Goal: Task Accomplishment & Management: Use online tool/utility

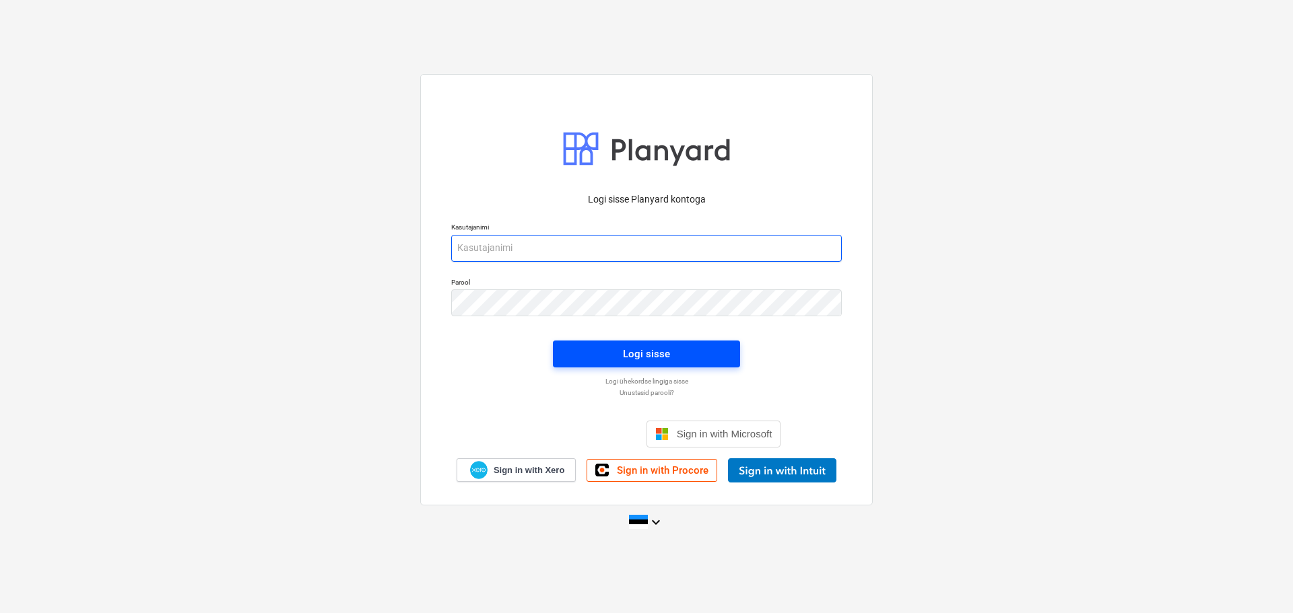
type input "[EMAIL_ADDRESS][DOMAIN_NAME]"
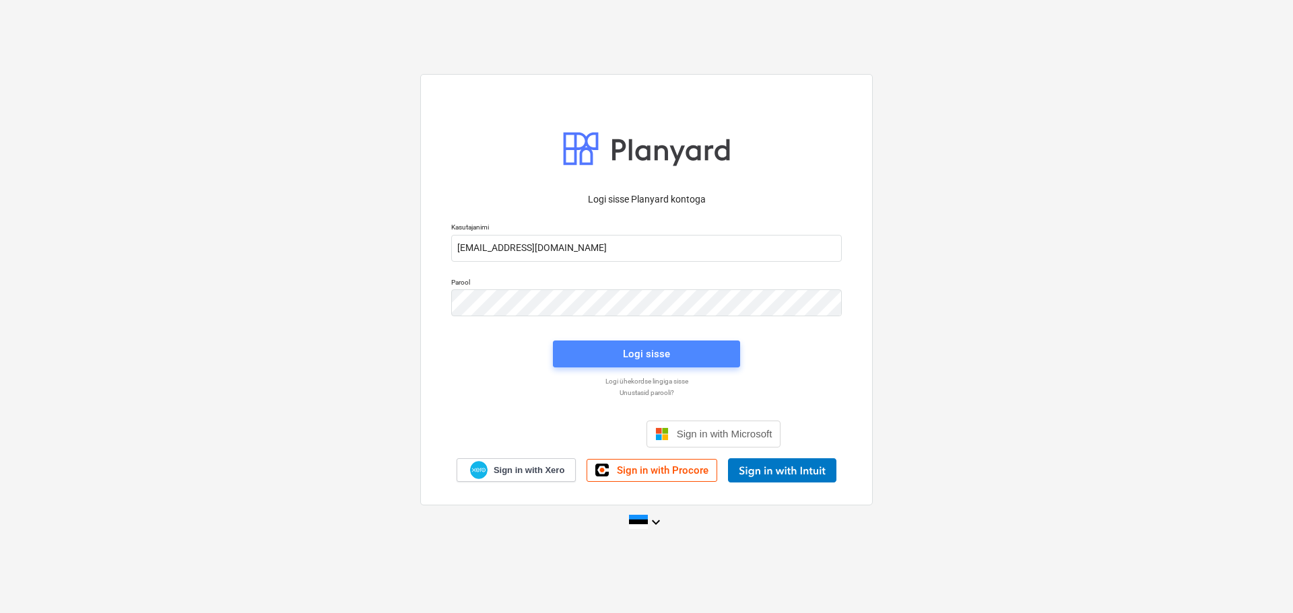
click at [651, 357] on div "Logi sisse" at bounding box center [646, 354] width 47 height 18
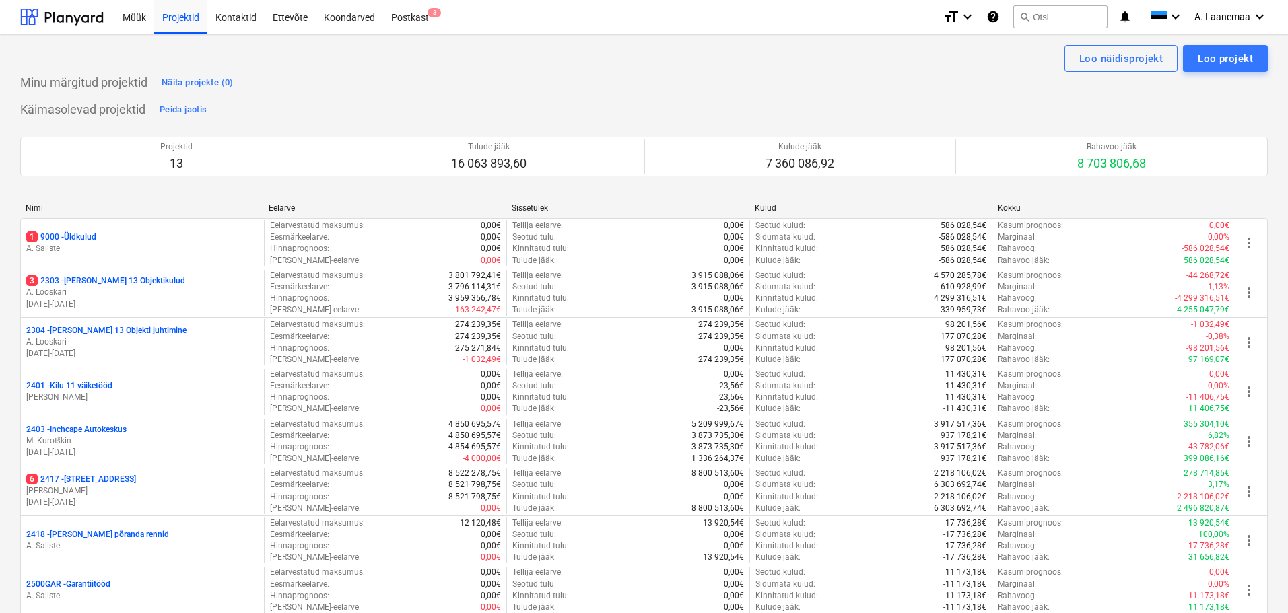
click at [72, 238] on p "1 9000 - Üldkulud" at bounding box center [61, 237] width 70 height 11
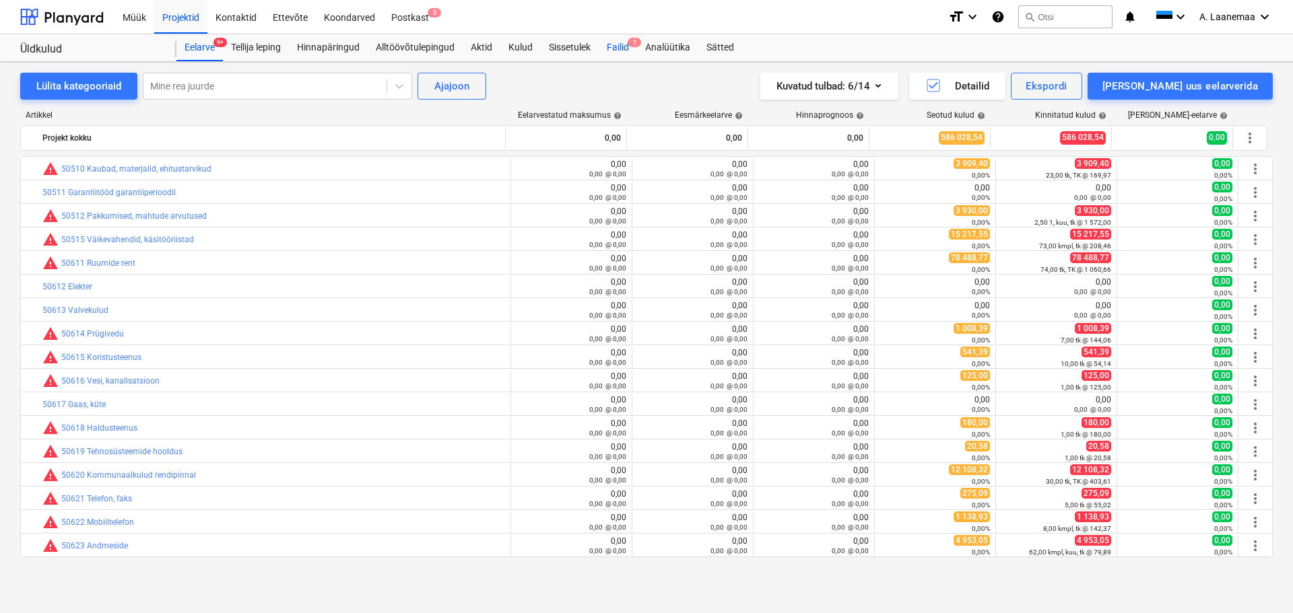
click at [619, 48] on div "Failid 1" at bounding box center [618, 47] width 38 height 27
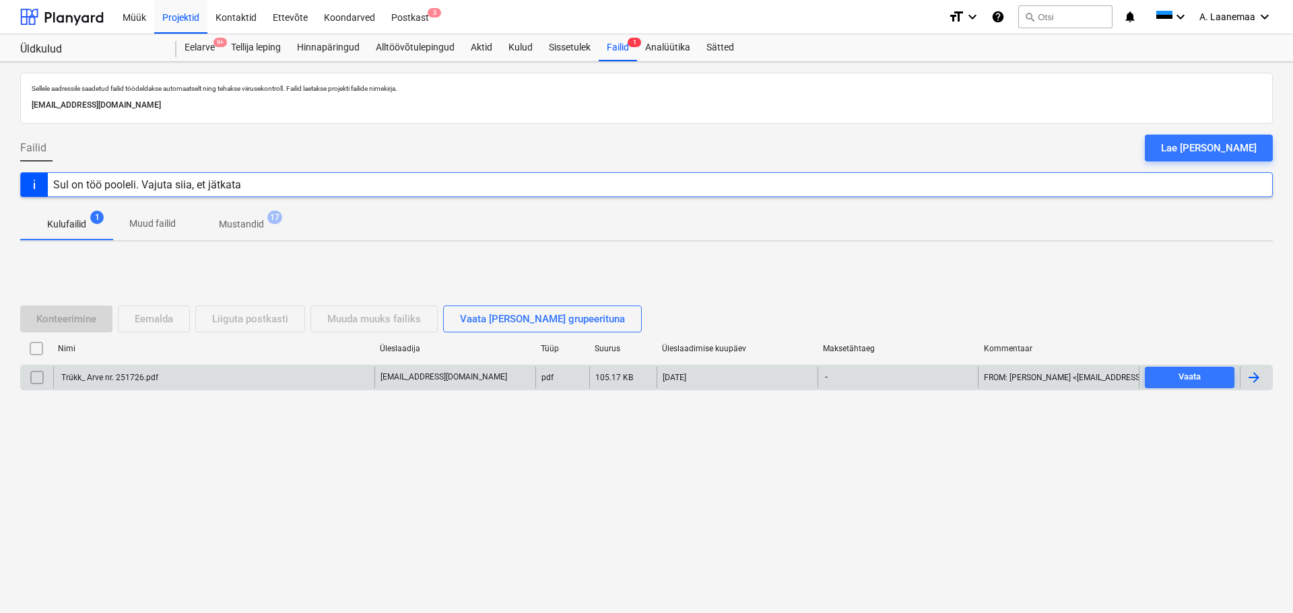
click at [119, 378] on div "Trükk_ Arve nr. 251726.pdf" at bounding box center [108, 377] width 99 height 9
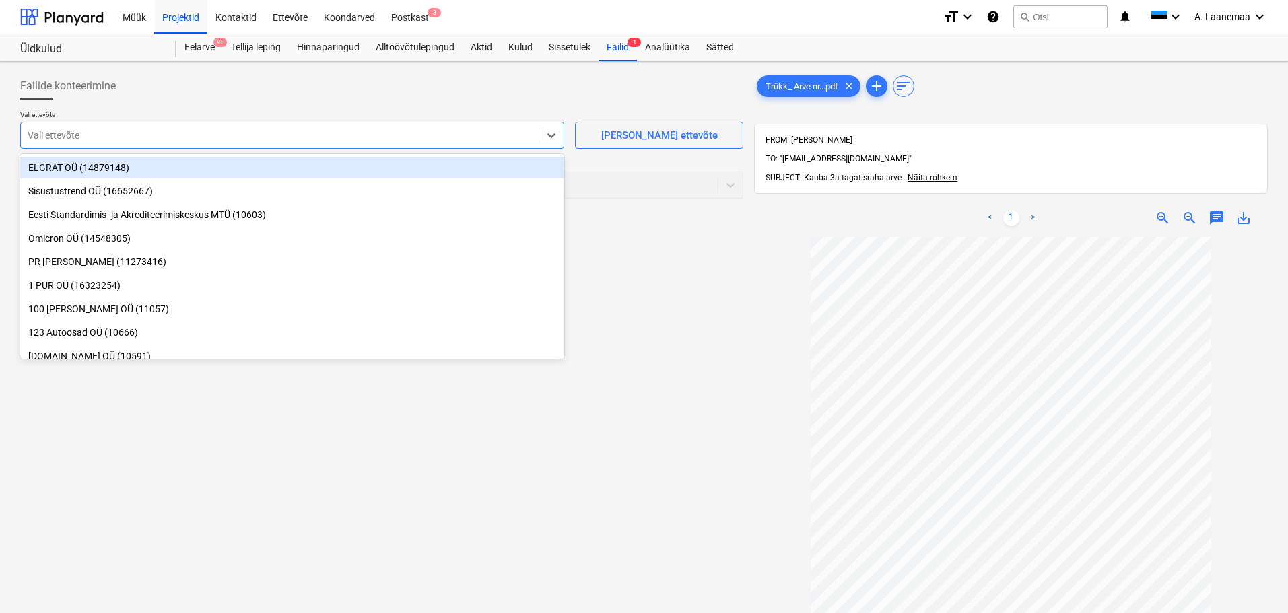
click at [103, 142] on div at bounding box center [280, 135] width 504 height 13
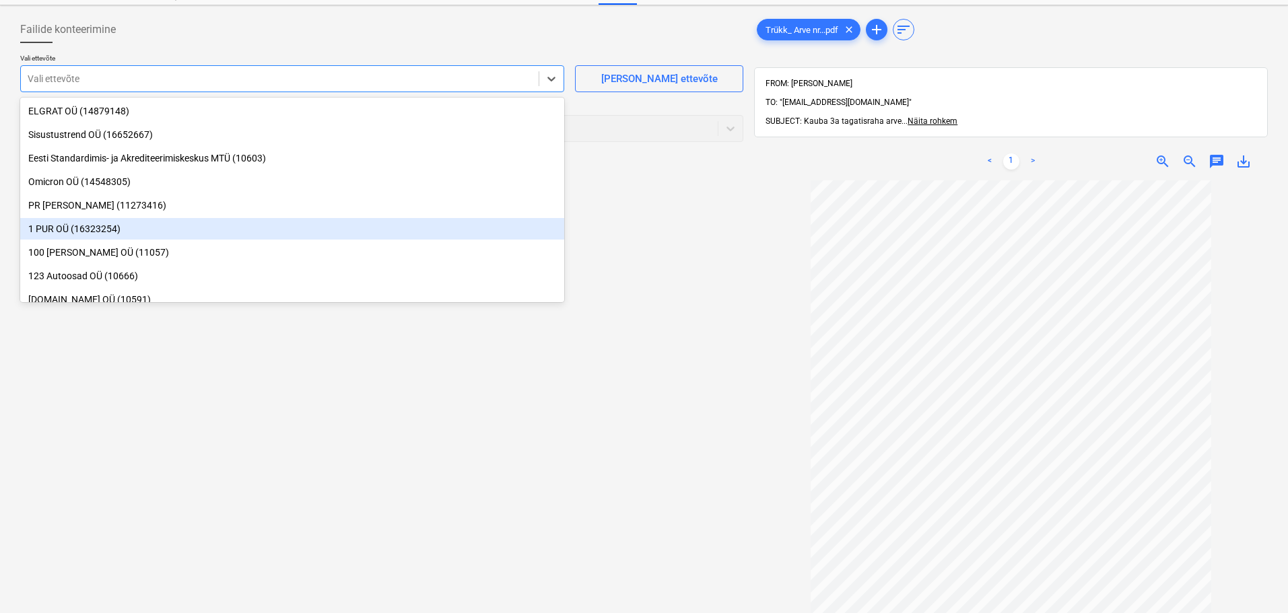
scroll to position [124, 0]
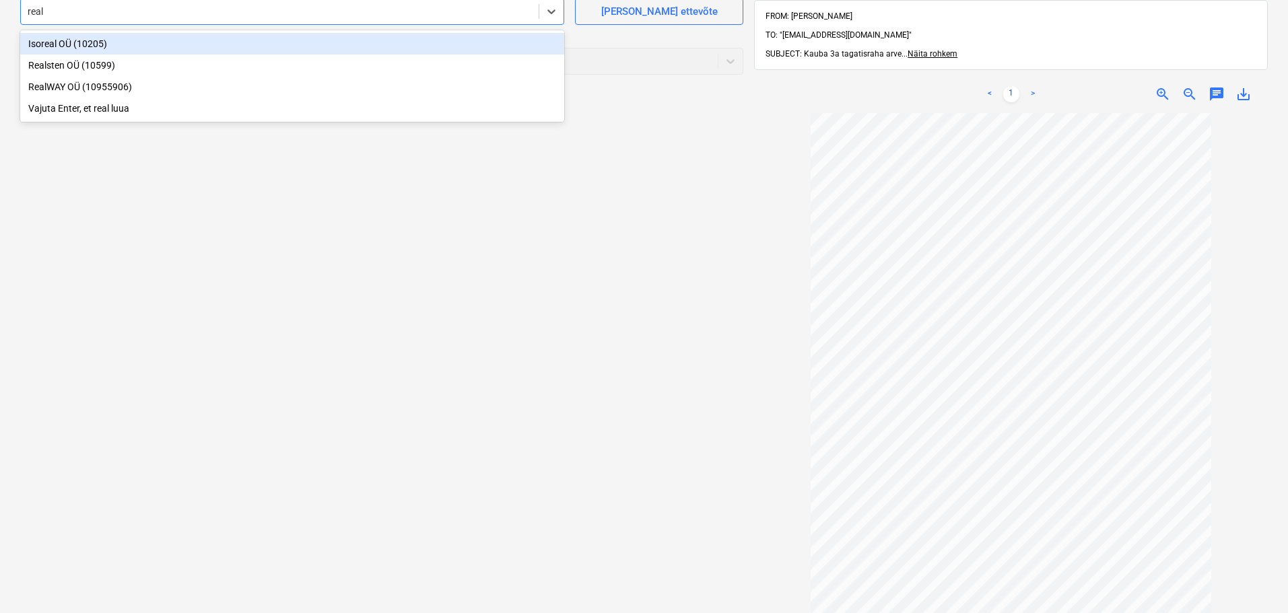
type input "realw"
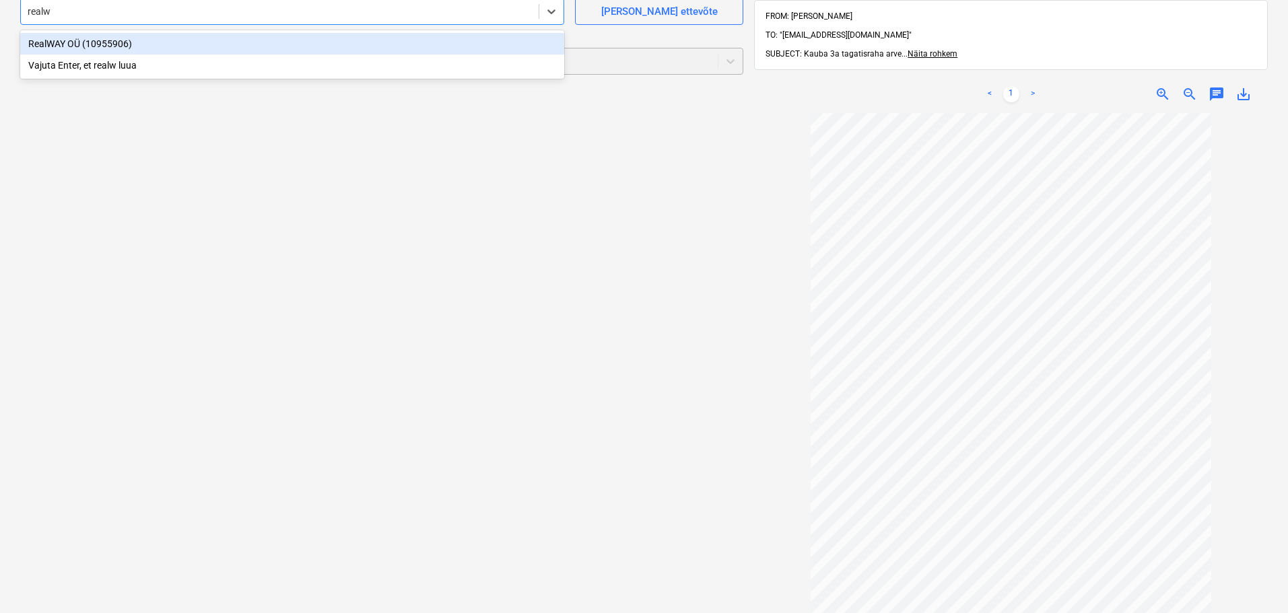
click at [83, 48] on div "RealWAY OÜ (10955906)" at bounding box center [292, 44] width 544 height 22
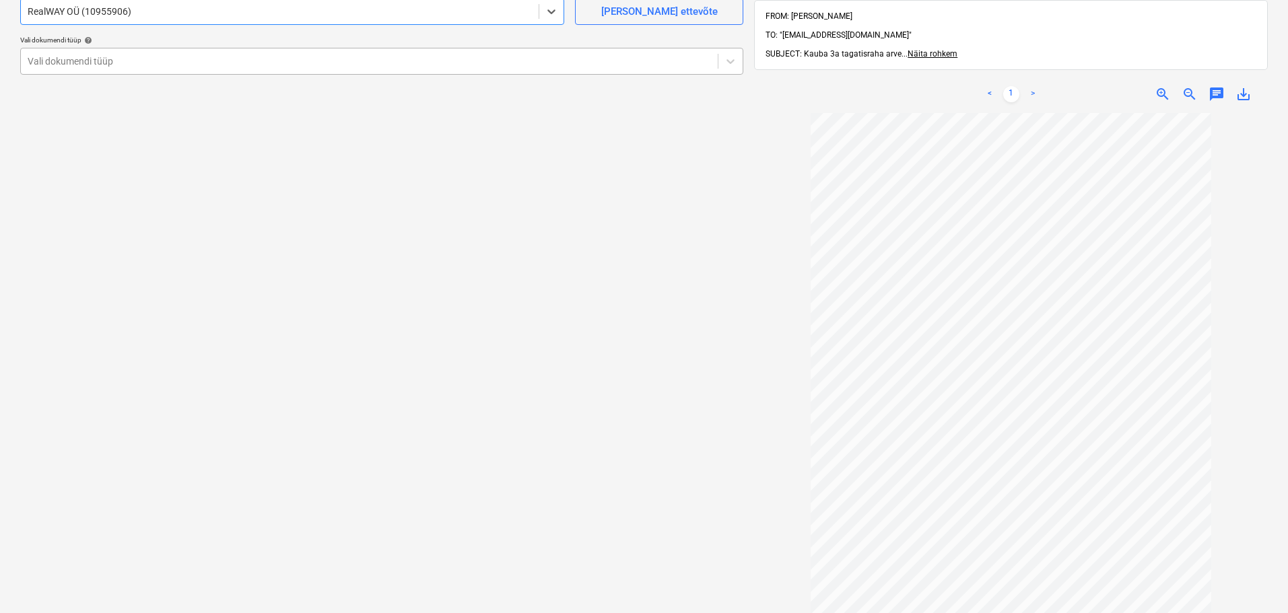
click at [86, 63] on div at bounding box center [369, 61] width 683 height 13
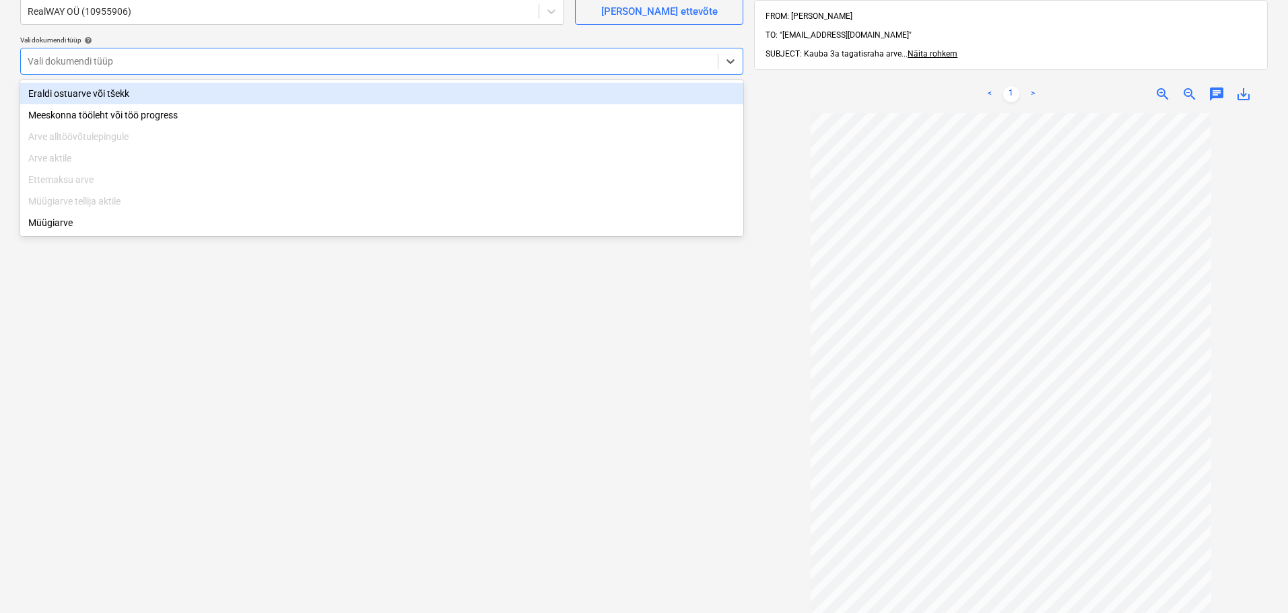
click at [85, 89] on div "Eraldi ostuarve või tšekk" at bounding box center [381, 94] width 723 height 22
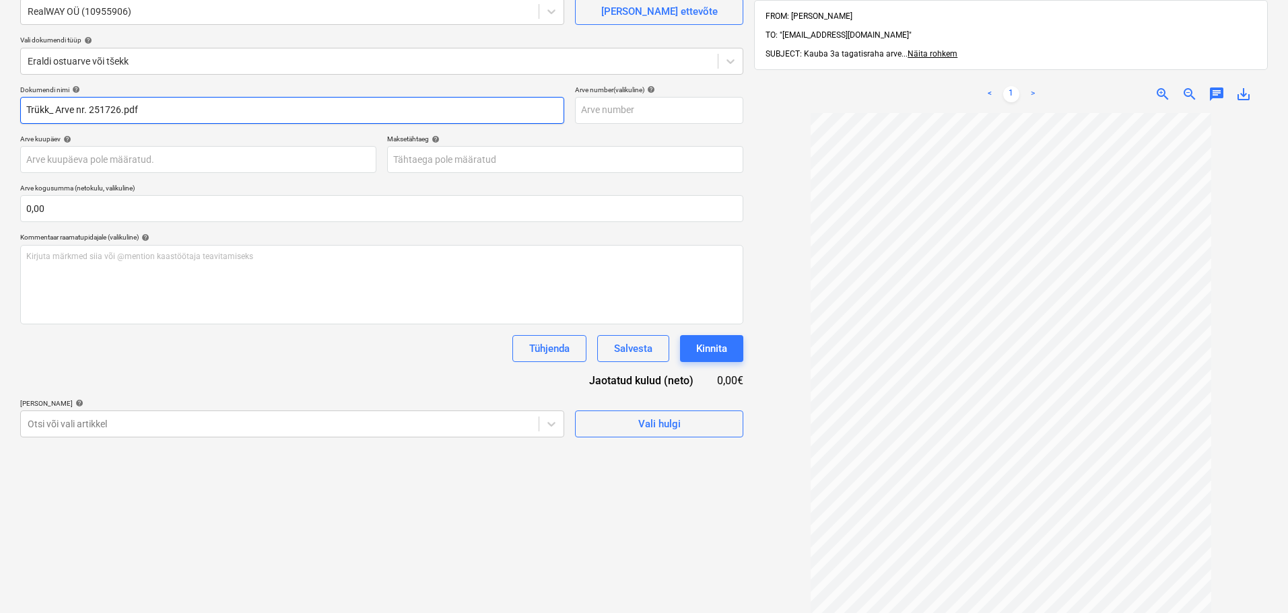
drag, startPoint x: 156, startPoint y: 110, endPoint x: 0, endPoint y: 90, distance: 156.8
click at [0, 90] on div "Failide konteerimine Vali ettevõte RealWAY OÜ (10955906) [PERSON_NAME] uus ette…" at bounding box center [644, 319] width 1288 height 762
type input "251726"
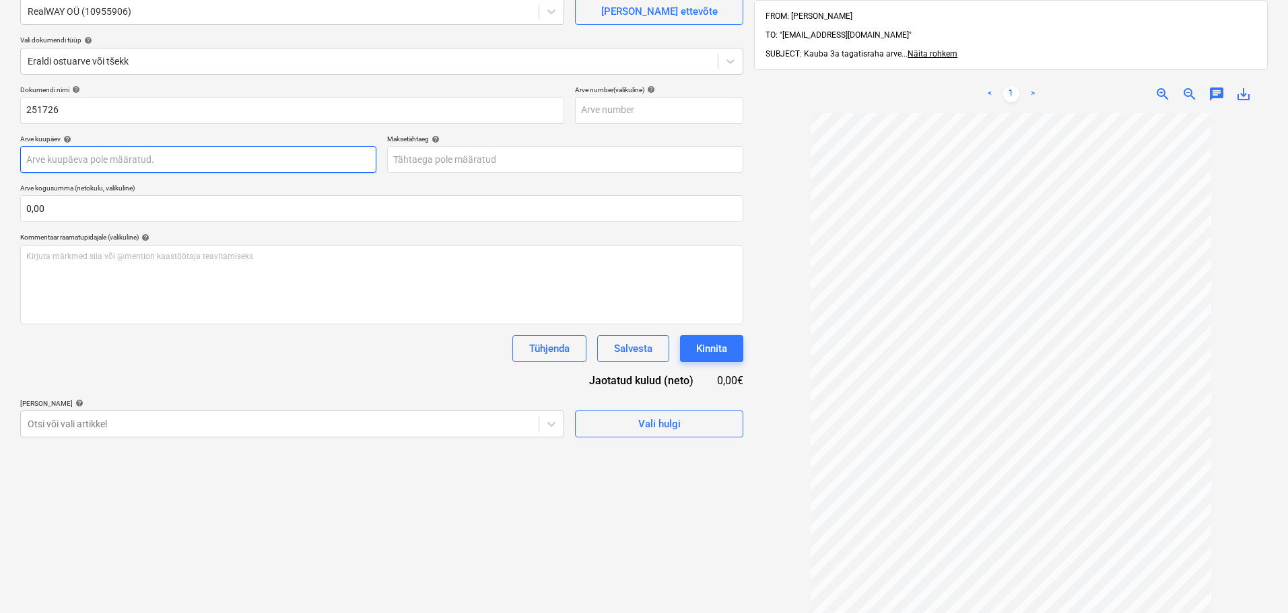
click at [68, 161] on body "Müük Projektid Kontaktid Ettevõte Koondarved Postkast 3 format_size keyboard_ar…" at bounding box center [644, 182] width 1288 height 613
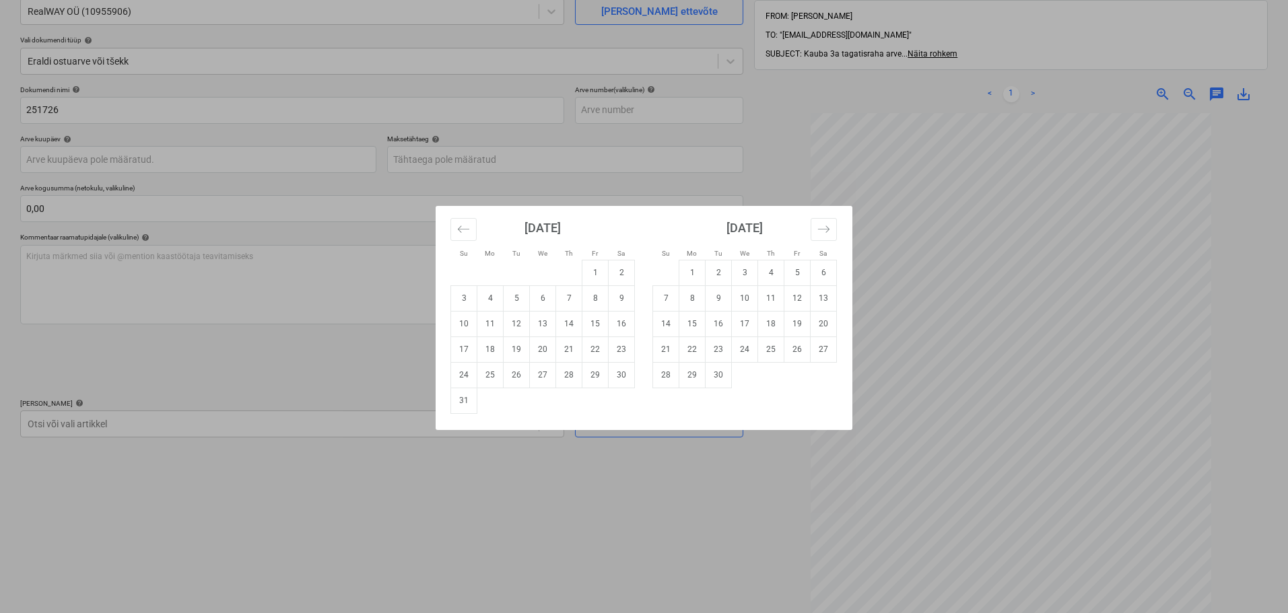
click at [490, 376] on td "25" at bounding box center [490, 375] width 26 height 26
type input "[DATE]"
click at [422, 158] on body "Müük Projektid Kontaktid Ettevõte Koondarved Postkast 3 format_size keyboard_ar…" at bounding box center [644, 182] width 1288 height 613
click at [772, 271] on td "4" at bounding box center [771, 273] width 26 height 26
type input "[DATE]"
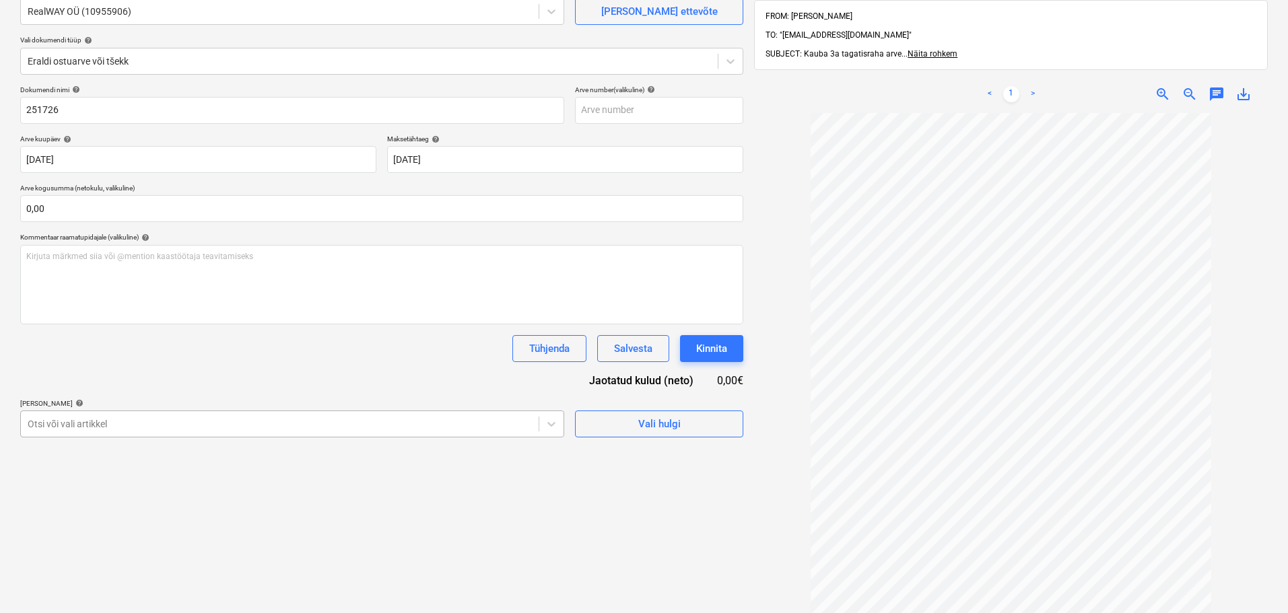
click at [229, 416] on body "Müük Projektid Kontaktid Ettevõte Koondarved Postkast 3 format_size keyboard_ar…" at bounding box center [644, 182] width 1288 height 613
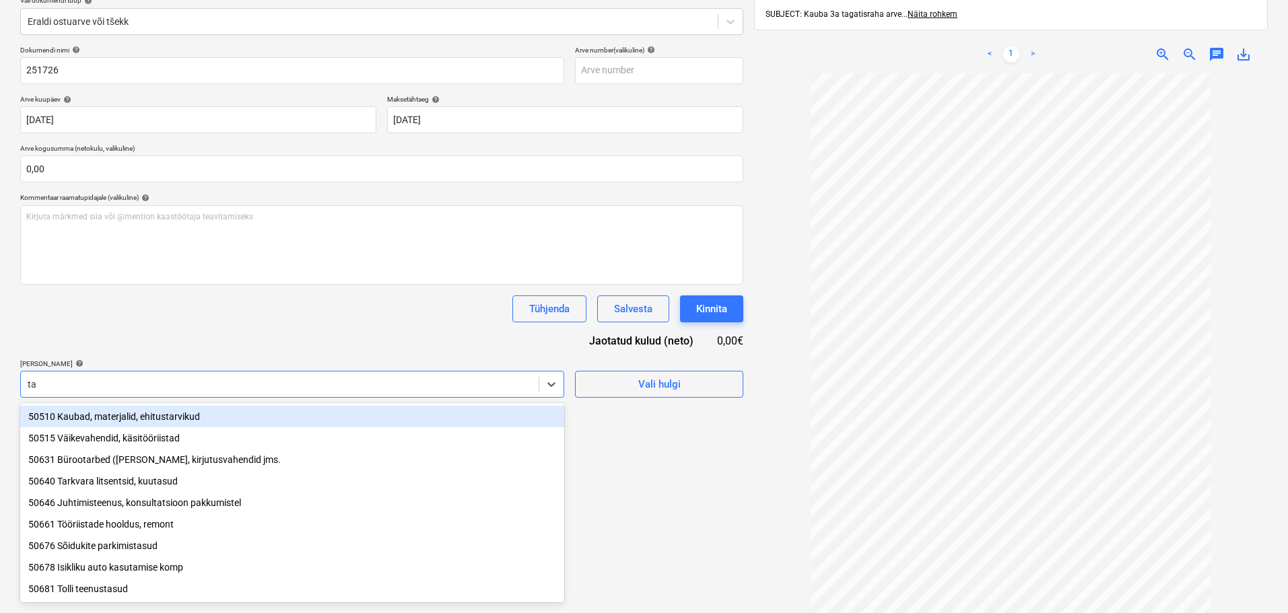
type input "t"
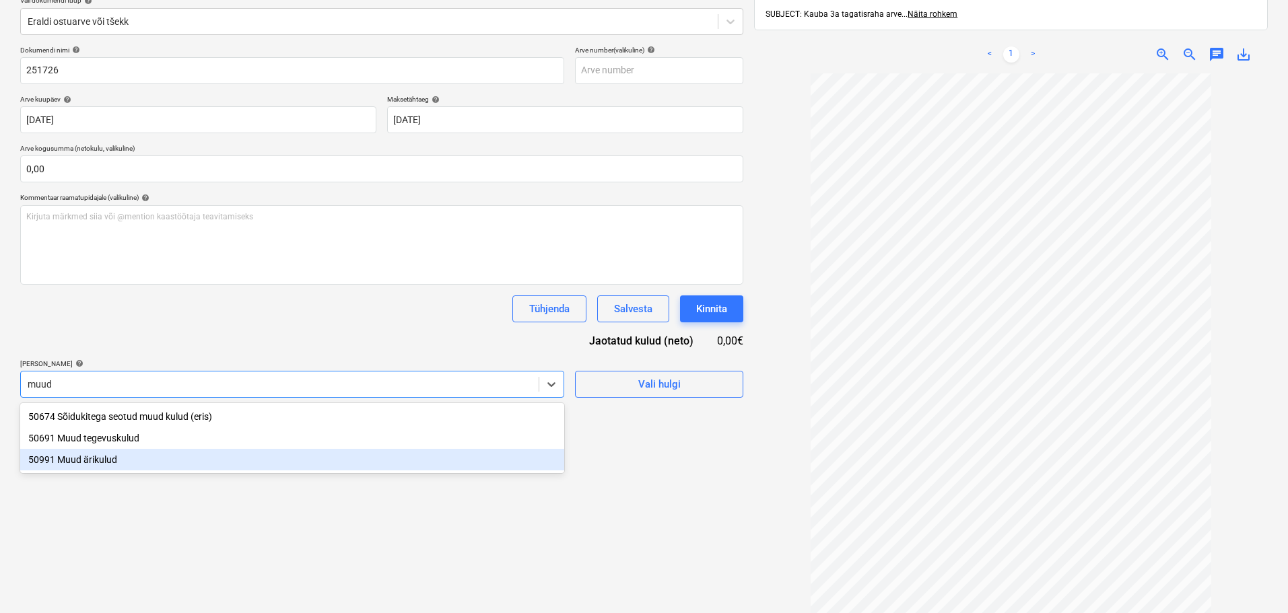
type input "muud"
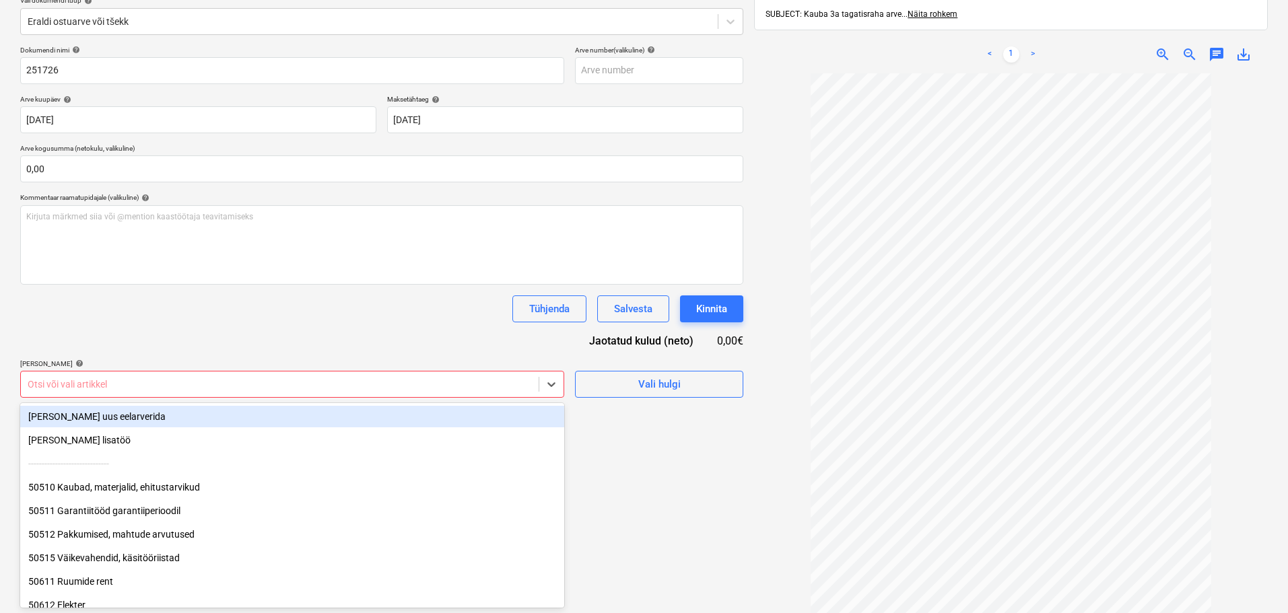
click at [291, 391] on div at bounding box center [280, 384] width 504 height 13
click at [66, 413] on div "[PERSON_NAME] uus eelarverida" at bounding box center [292, 417] width 544 height 22
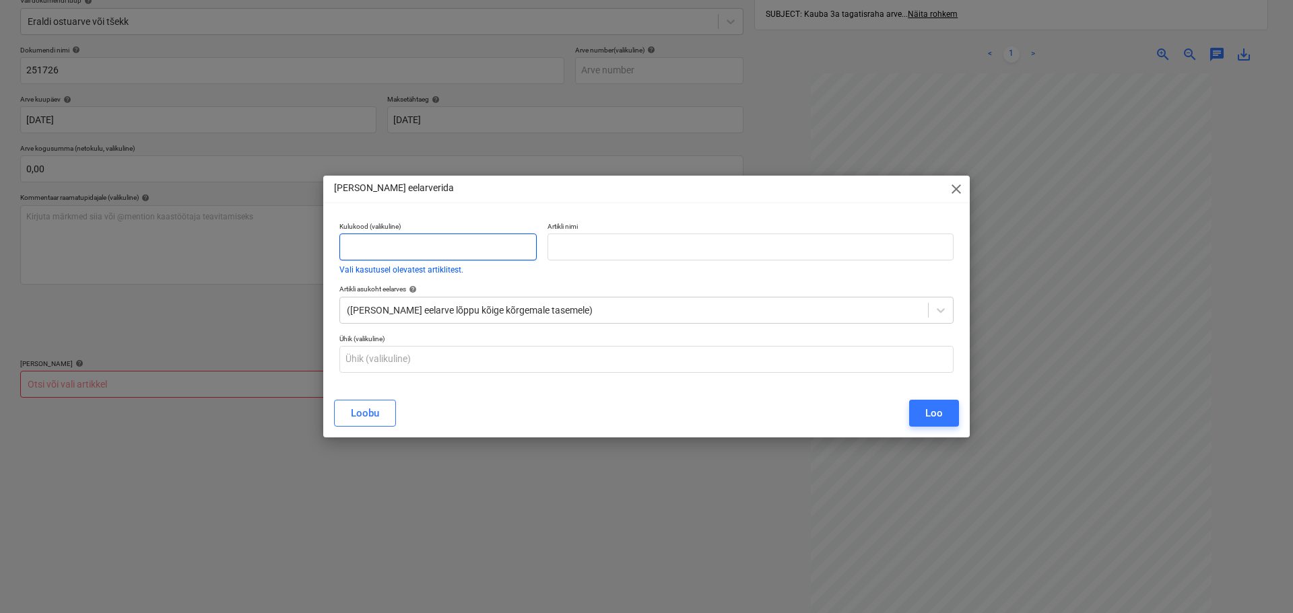
click at [370, 247] on input "text" at bounding box center [437, 247] width 197 height 27
type input "10872"
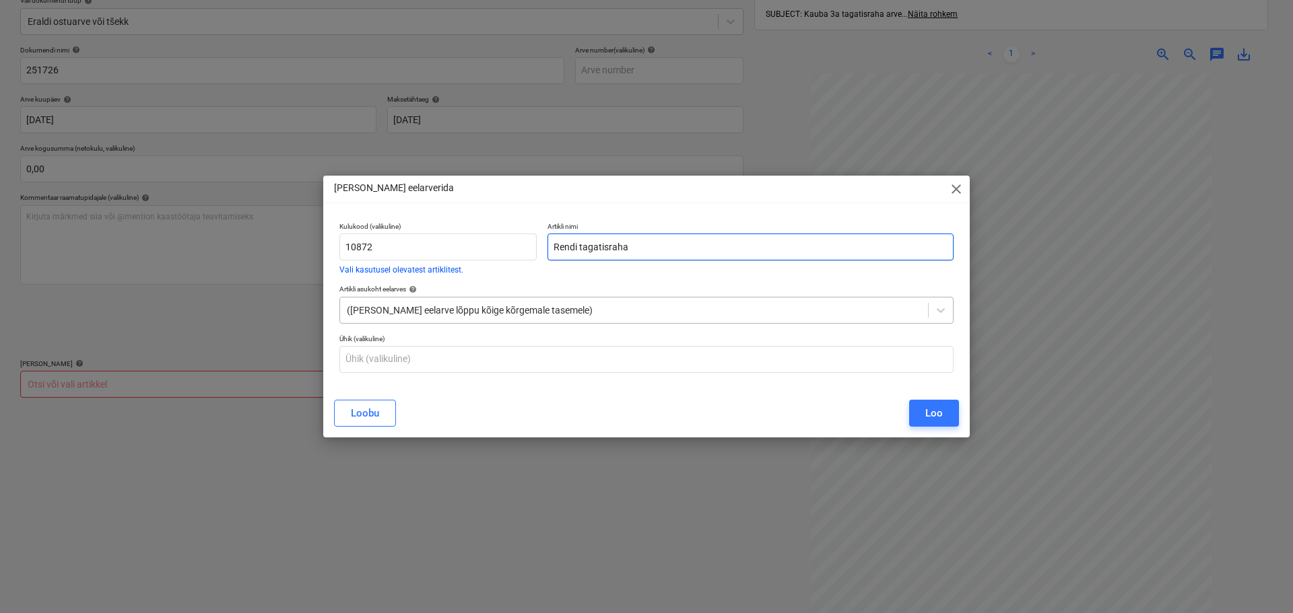
type input "Rendi tagatisraha"
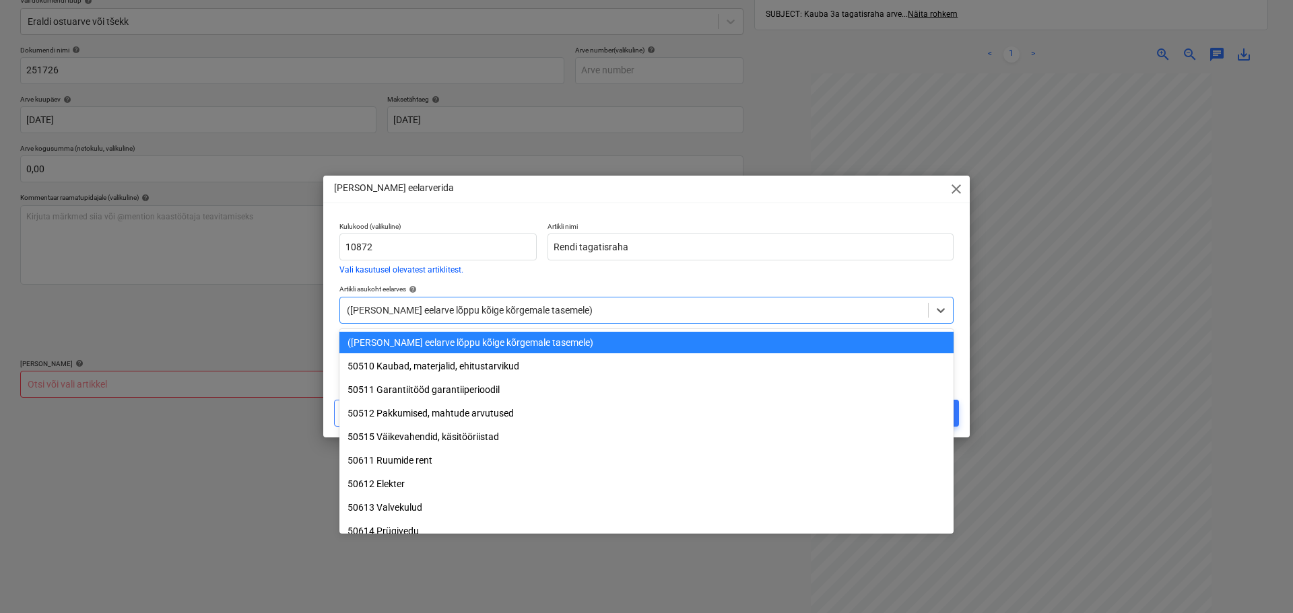
click at [393, 305] on div at bounding box center [634, 310] width 574 height 13
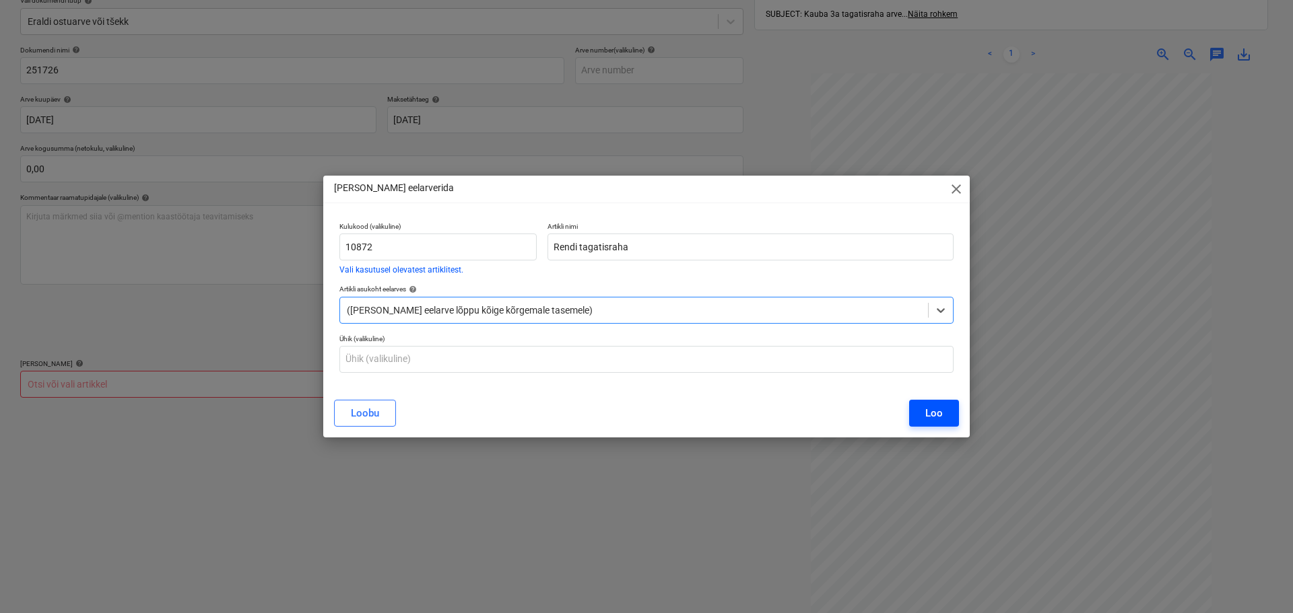
click at [920, 411] on button "Loo" at bounding box center [934, 413] width 50 height 27
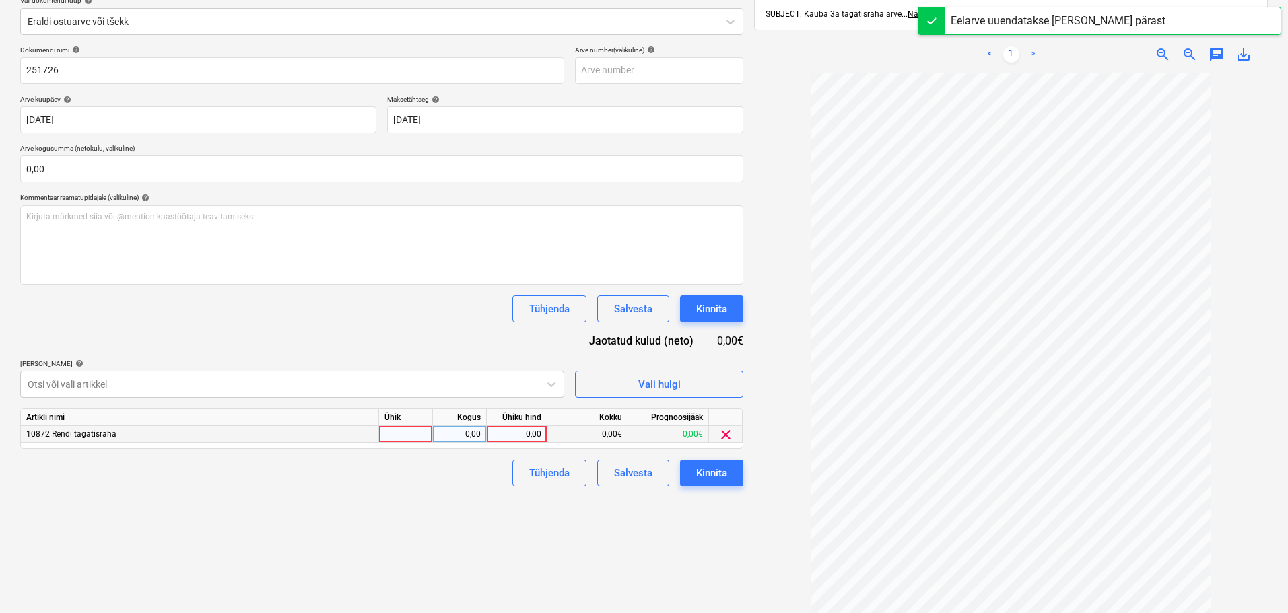
click at [520, 438] on div "0,00" at bounding box center [516, 434] width 49 height 17
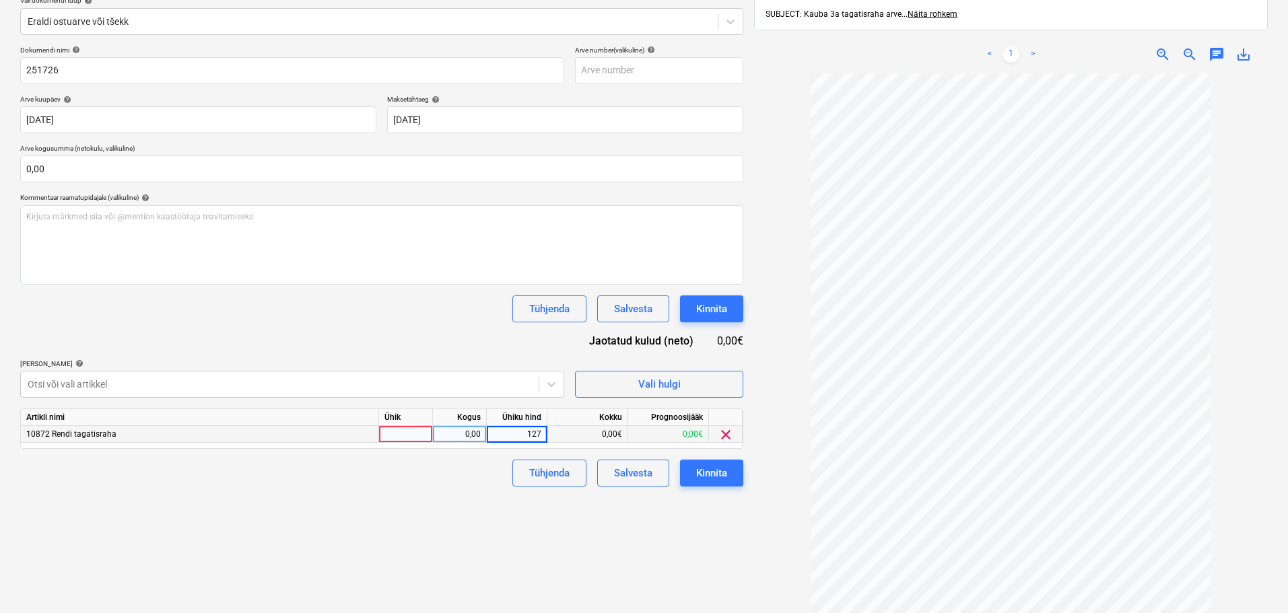
type input "1275"
click at [720, 472] on div "Kinnita" at bounding box center [711, 474] width 31 height 18
